Goal: Navigation & Orientation: Find specific page/section

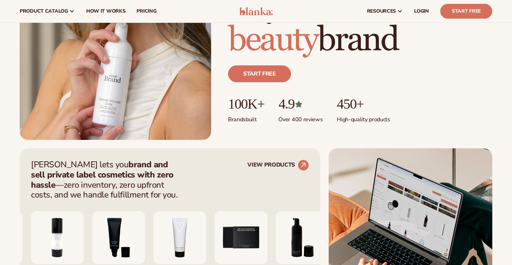
scroll to position [93, 0]
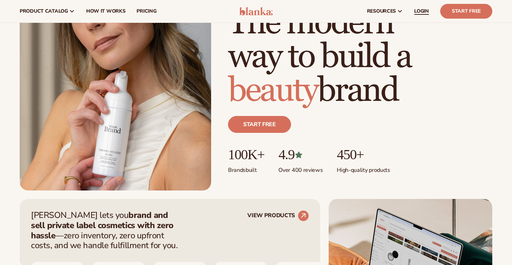
click at [427, 13] on span "LOGIN" at bounding box center [421, 11] width 15 height 6
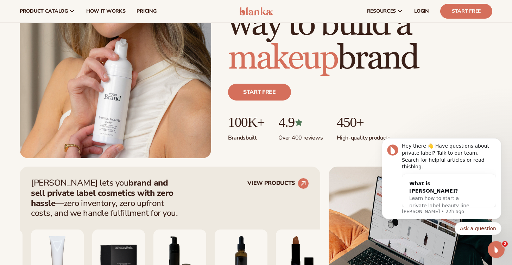
scroll to position [41, 0]
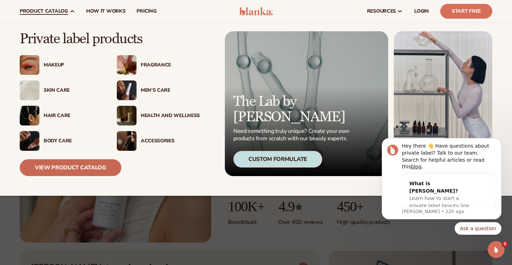
click at [52, 165] on link "View Product Catalog" at bounding box center [71, 167] width 102 height 17
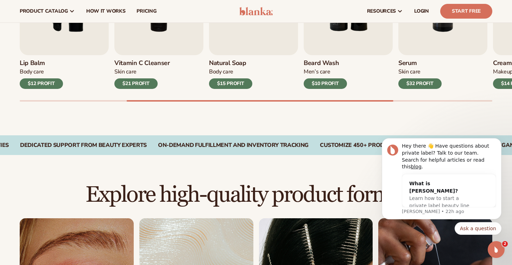
scroll to position [297, 0]
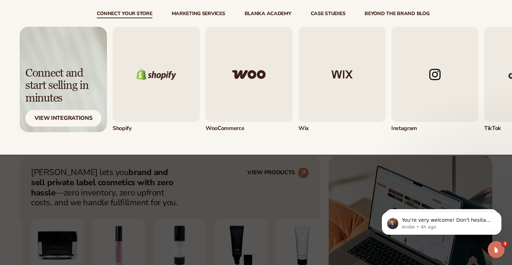
scroll to position [173, 0]
